Goal: Task Accomplishment & Management: Manage account settings

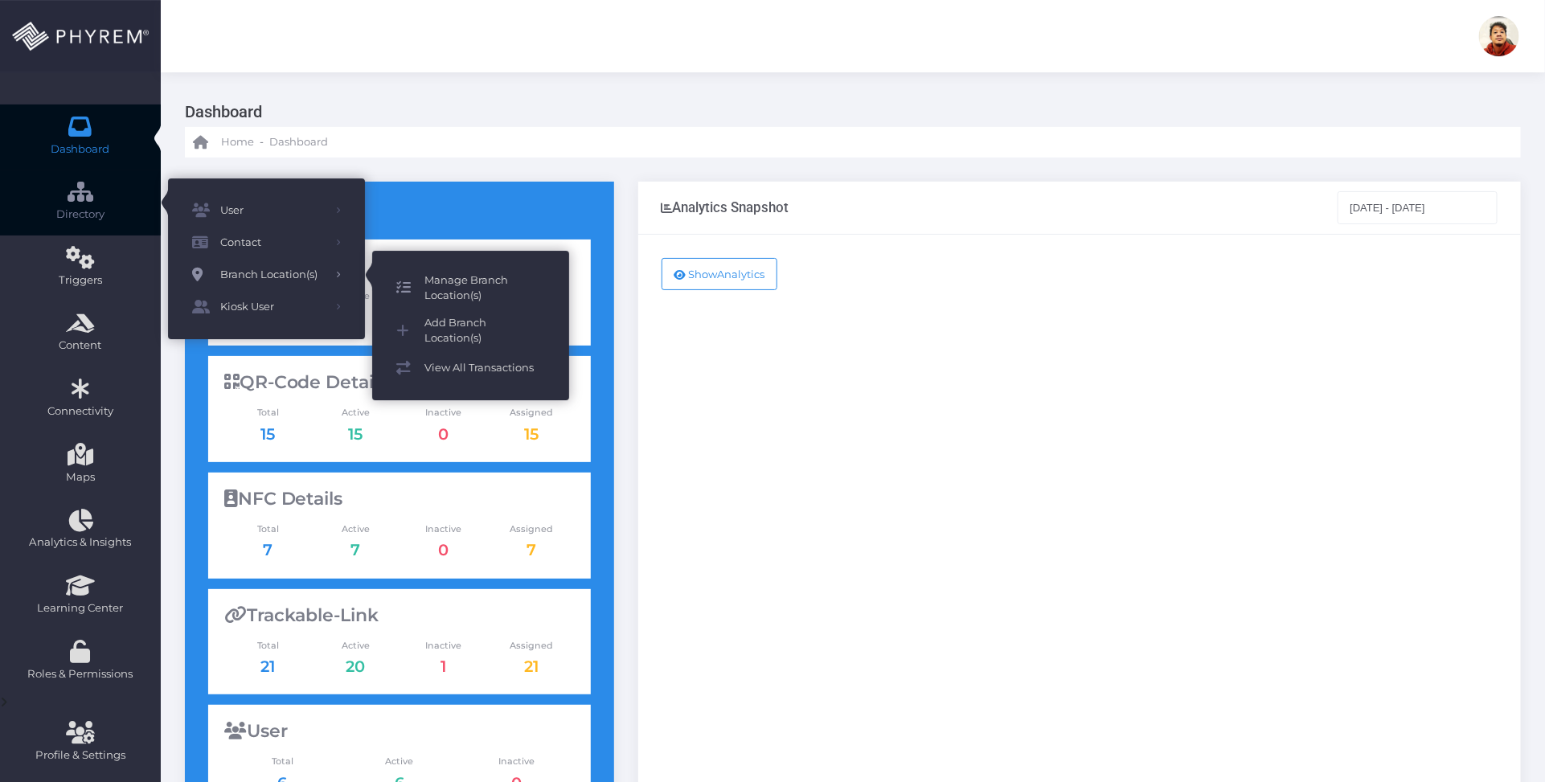
click at [477, 275] on span "Manage Branch Location(s)" at bounding box center [484, 287] width 121 height 31
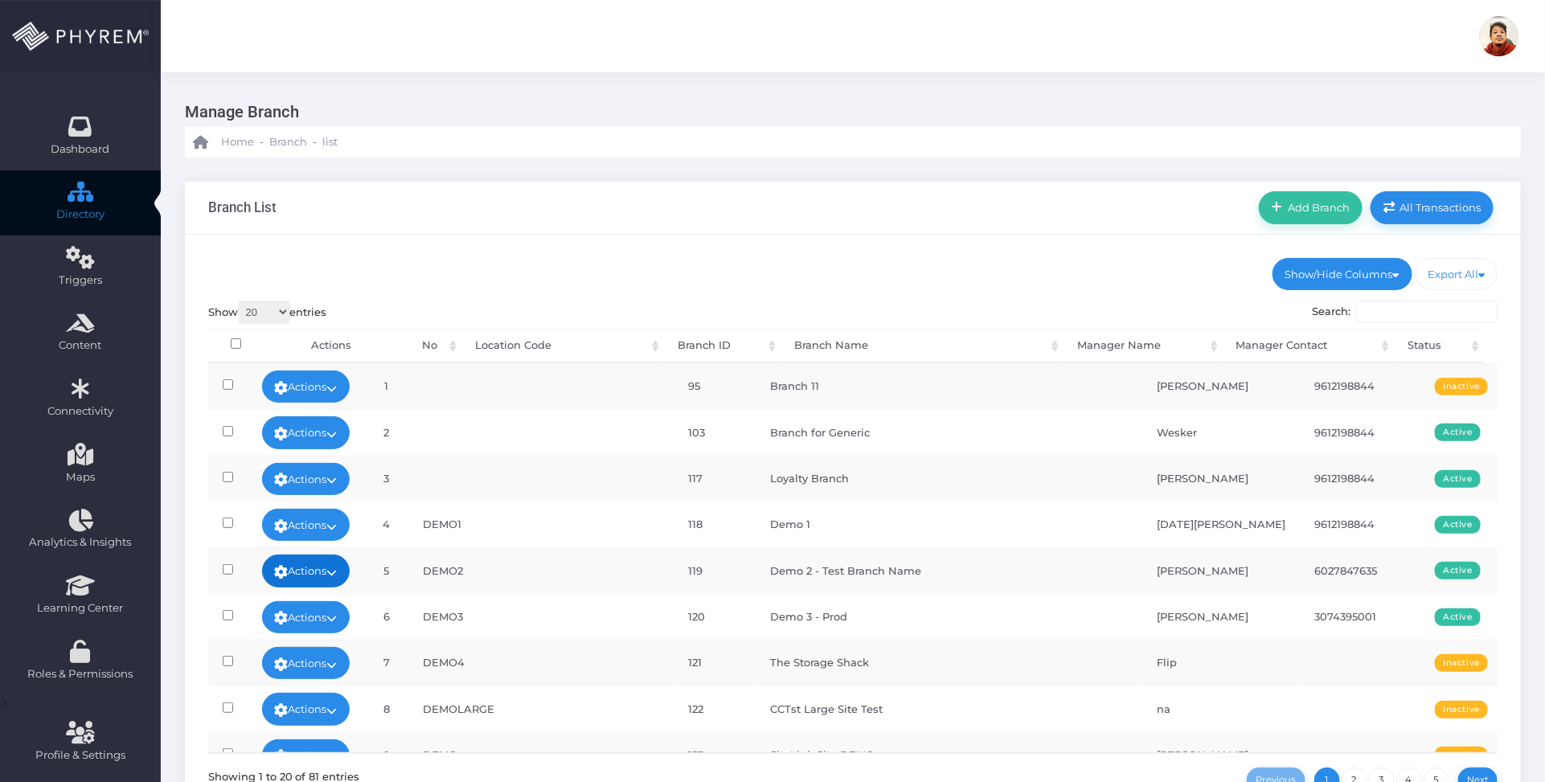
click at [350, 568] on link "Actions" at bounding box center [306, 571] width 88 height 32
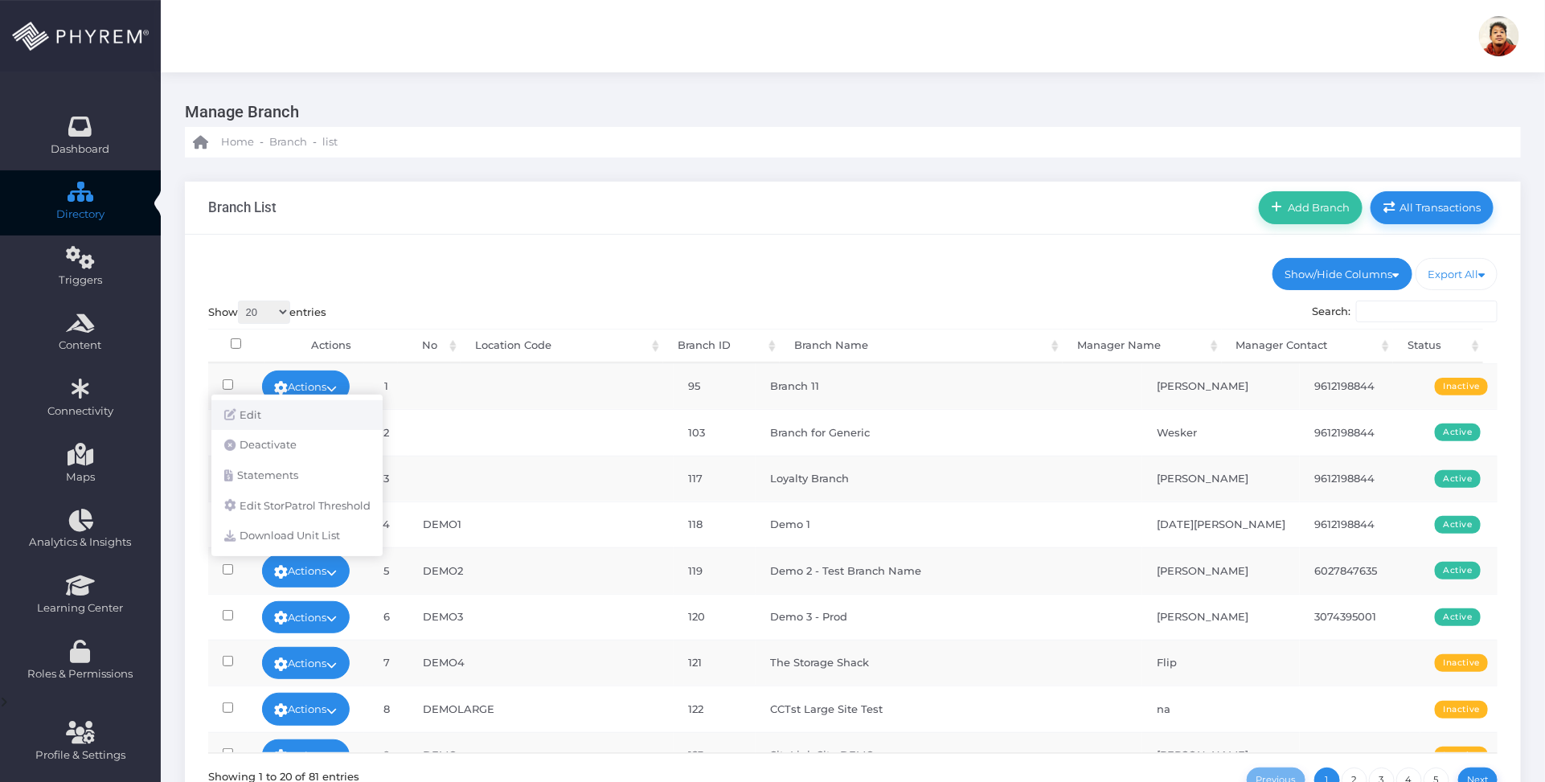
click at [300, 414] on link "Edit" at bounding box center [296, 415] width 171 height 31
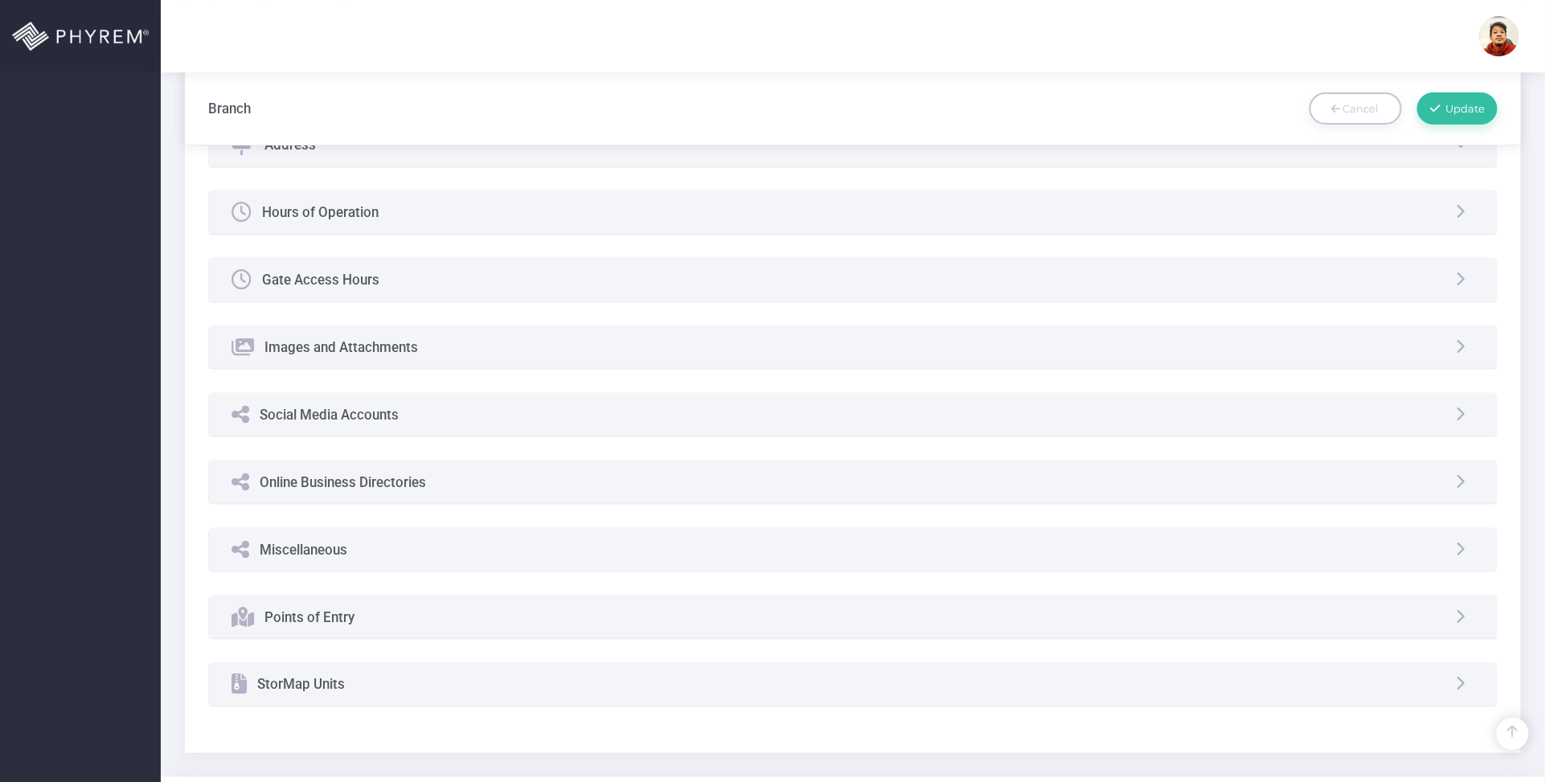
scroll to position [928, 0]
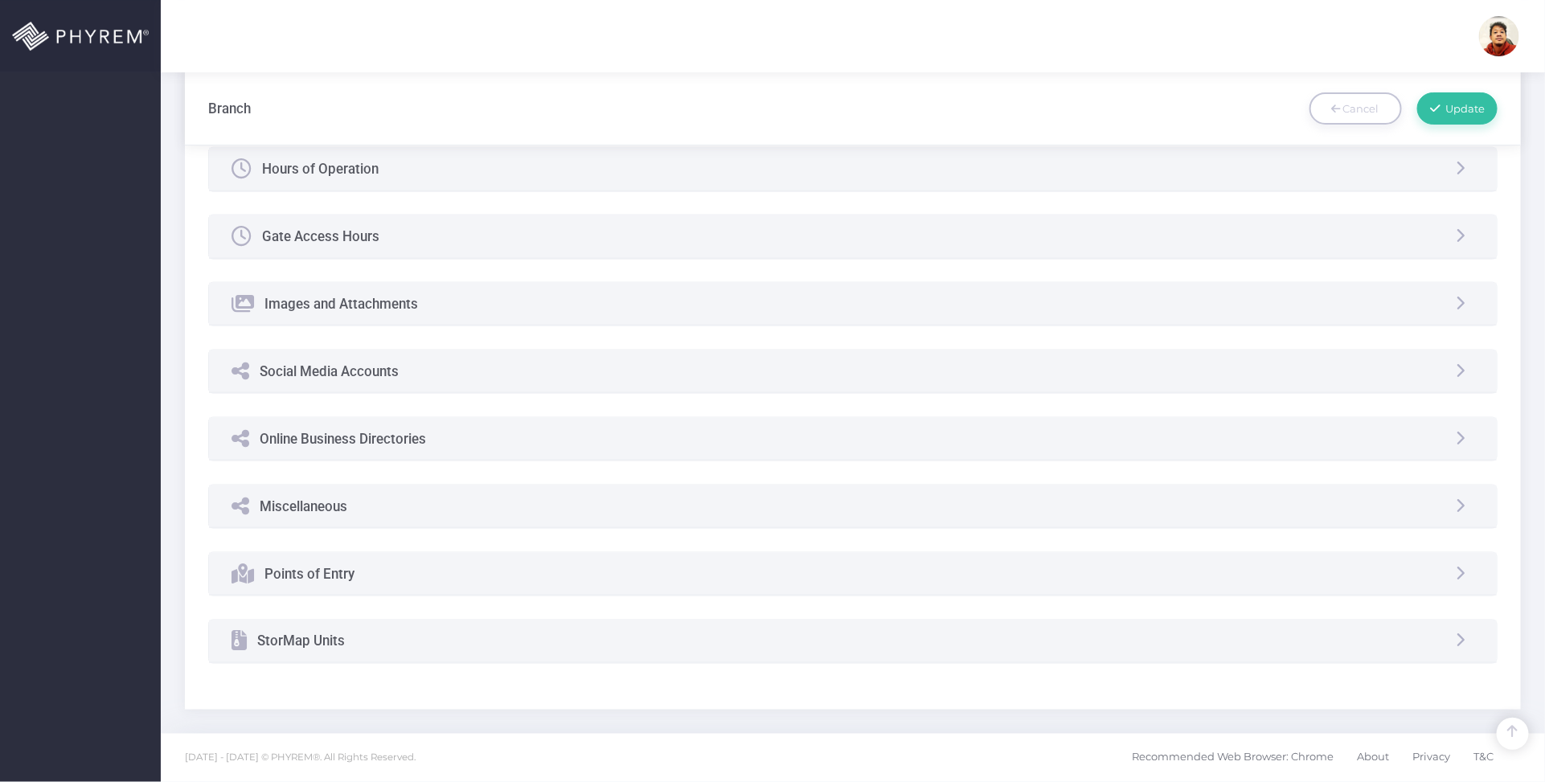
click at [434, 363] on div "Social Media Accounts" at bounding box center [853, 371] width 1288 height 43
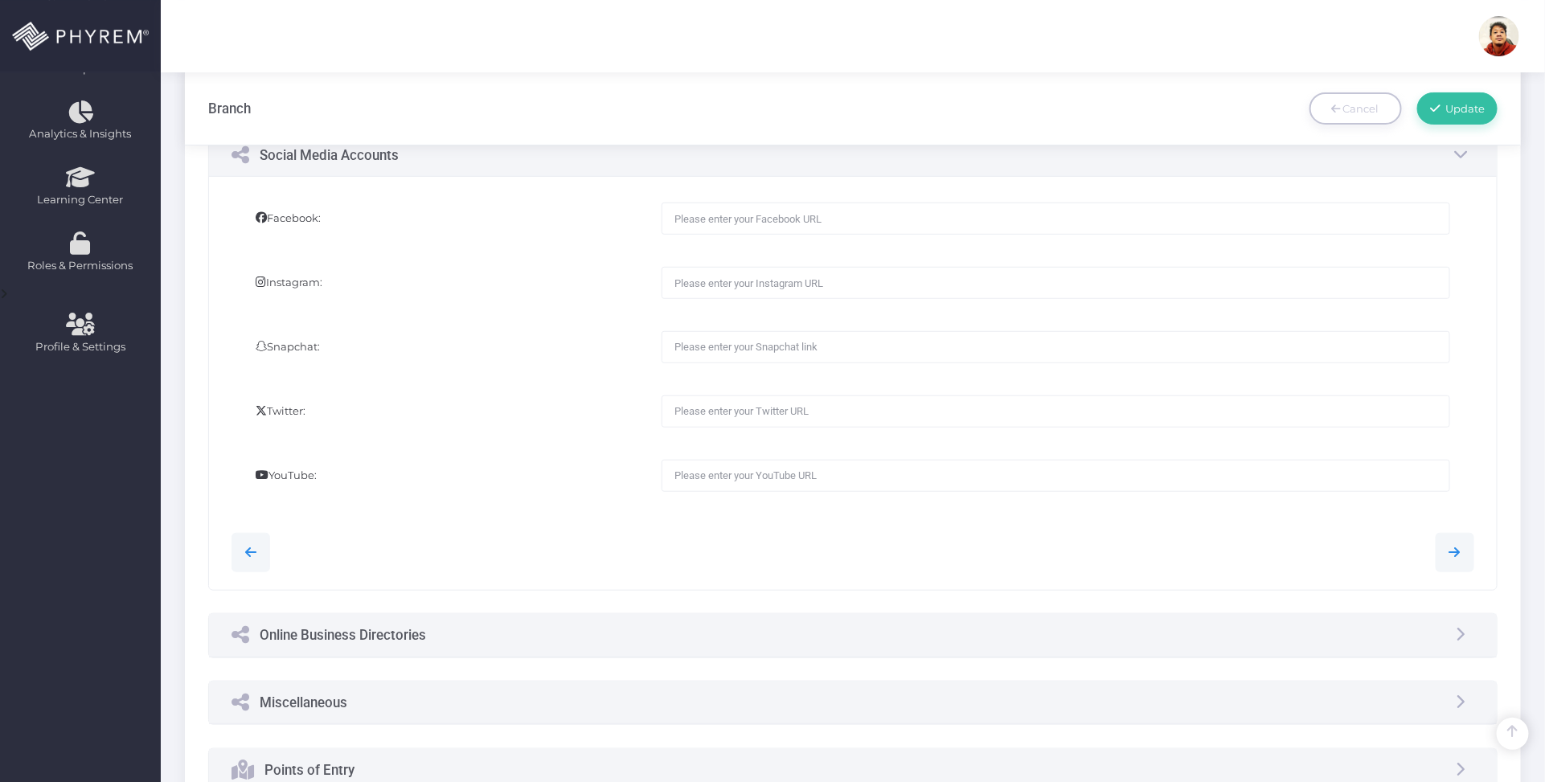
scroll to position [407, 0]
click at [411, 648] on div "Online Business Directories" at bounding box center [328, 636] width 194 height 42
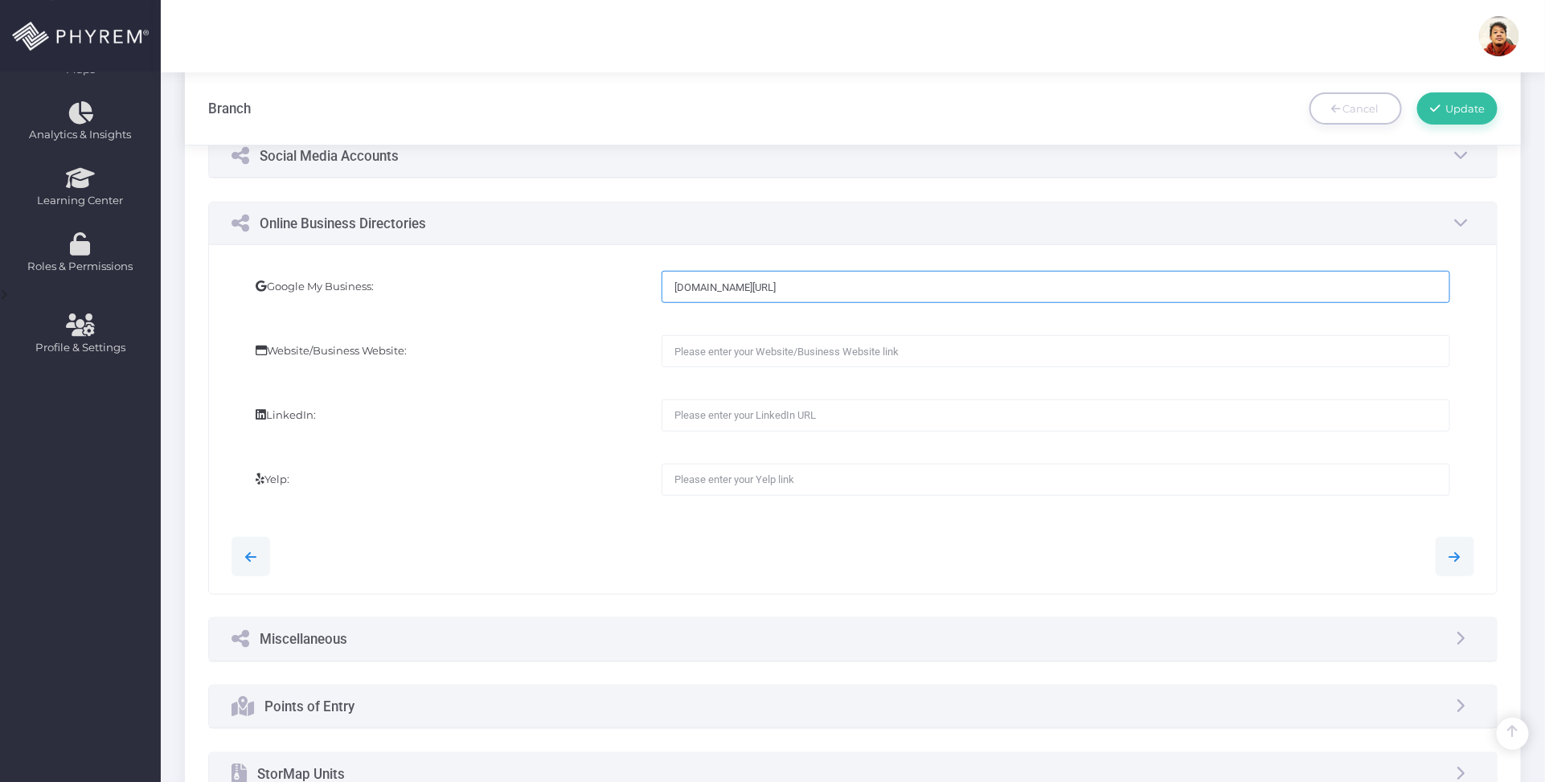
click at [1099, 296] on input "[DOMAIN_NAME][URL]" at bounding box center [1055, 287] width 788 height 32
drag, startPoint x: 1107, startPoint y: 286, endPoint x: 632, endPoint y: 285, distance: 475.0
click at [632, 285] on div "Google My Business: [DOMAIN_NAME][URL]" at bounding box center [852, 295] width 1267 height 64
